Goal: Transaction & Acquisition: Purchase product/service

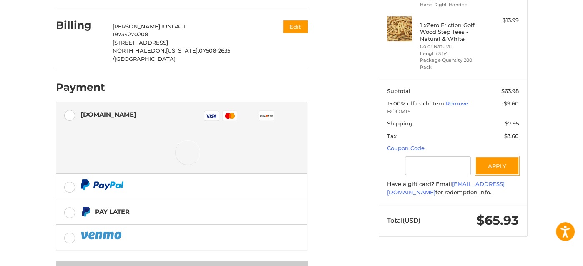
scroll to position [30, 0]
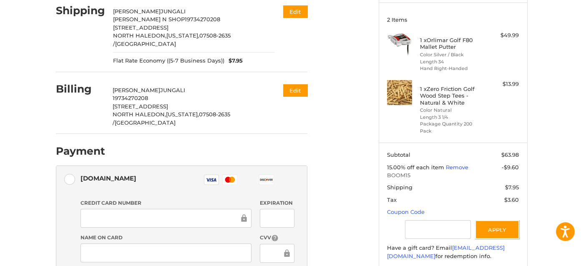
scroll to position [93, 0]
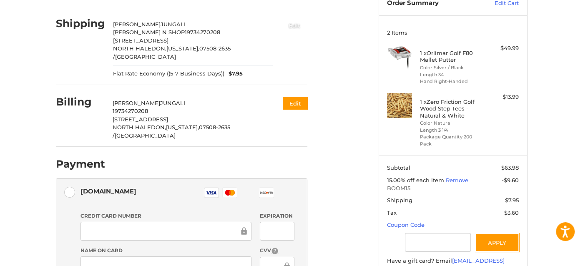
click at [298, 26] on button "Edit" at bounding box center [294, 25] width 26 height 14
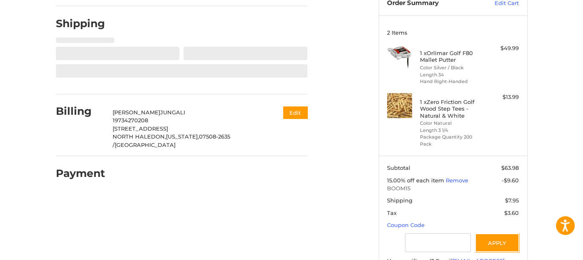
select select "**"
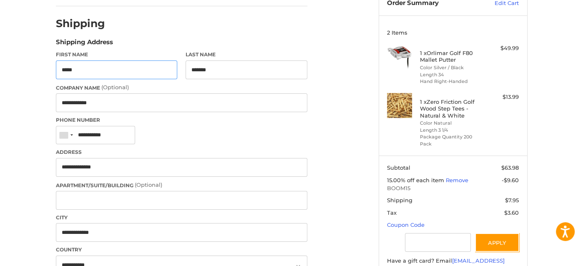
scroll to position [98, 0]
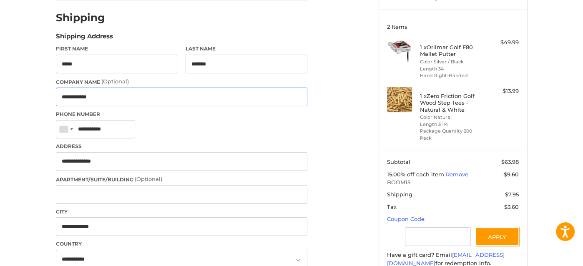
drag, startPoint x: 108, startPoint y: 93, endPoint x: 46, endPoint y: 96, distance: 61.4
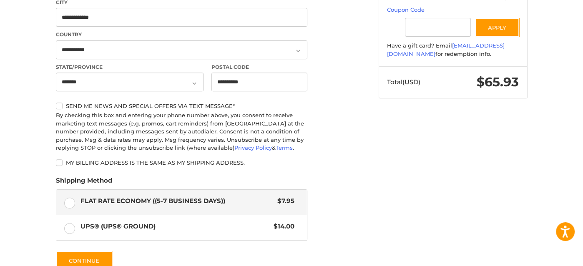
scroll to position [321, 0]
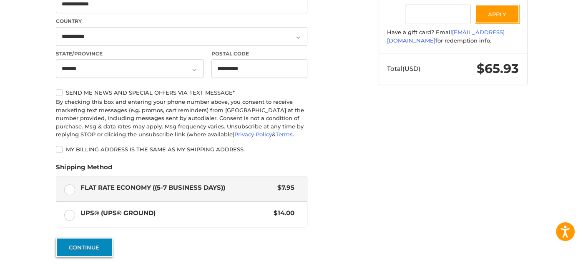
click at [104, 243] on button "Continue" at bounding box center [84, 247] width 57 height 19
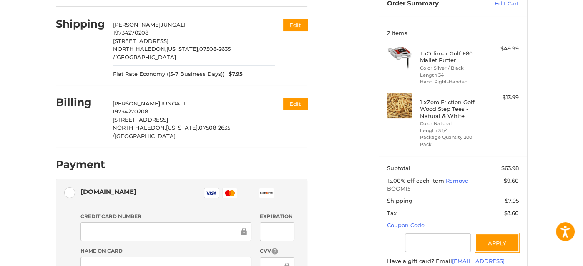
scroll to position [88, 0]
